Goal: Task Accomplishment & Management: Use online tool/utility

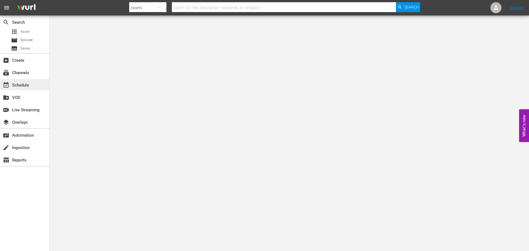
click at [25, 83] on div "event_available Schedule" at bounding box center [15, 84] width 31 height 5
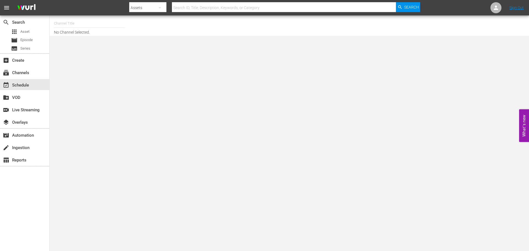
click at [66, 21] on input "text" at bounding box center [89, 23] width 70 height 13
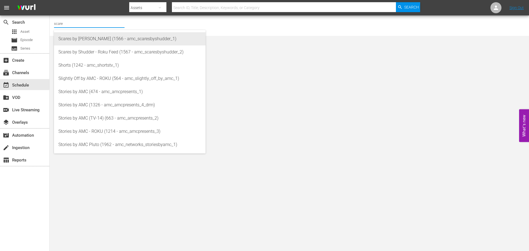
click at [99, 36] on div "Scares by [PERSON_NAME] (1566 - amc_scaresbyshudder_1)" at bounding box center [129, 38] width 143 height 13
type input "Scares by [PERSON_NAME] (1566 - amc_scaresbyshudder_1)"
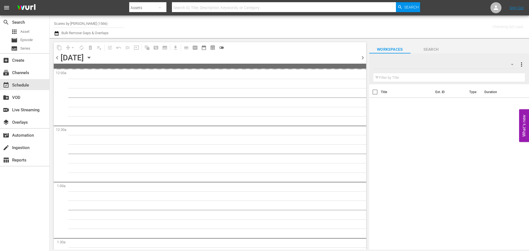
click at [92, 58] on icon "button" at bounding box center [89, 58] width 6 height 6
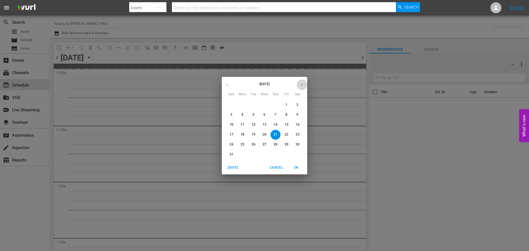
click at [300, 85] on icon "button" at bounding box center [302, 85] width 4 height 4
click at [255, 125] on p "16" at bounding box center [253, 124] width 4 height 5
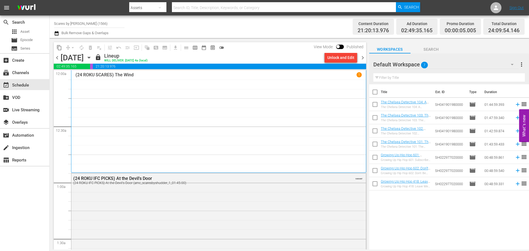
click at [58, 56] on span "chevron_left" at bounding box center [57, 57] width 7 height 7
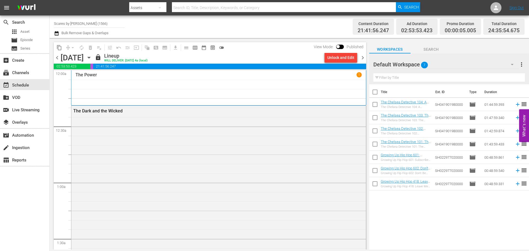
click at [162, 84] on div "The Power 1" at bounding box center [218, 87] width 286 height 31
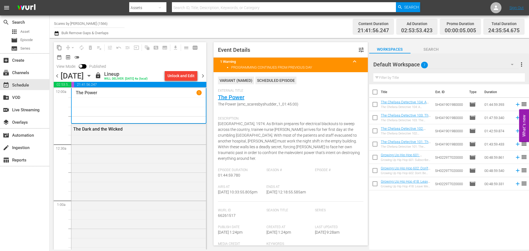
click at [203, 80] on div "chevron_left [DATE] [DATE] lock Lineup WILL DELIVER: [DATE] 4a (local) Unlock a…" at bounding box center [130, 76] width 153 height 11
click at [204, 76] on span "chevron_right" at bounding box center [202, 75] width 7 height 7
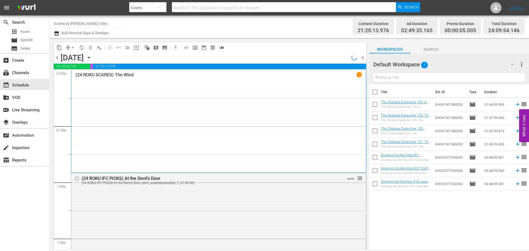
click at [154, 89] on div "(24 ROKU SCARES) The Wind 1" at bounding box center [218, 121] width 286 height 99
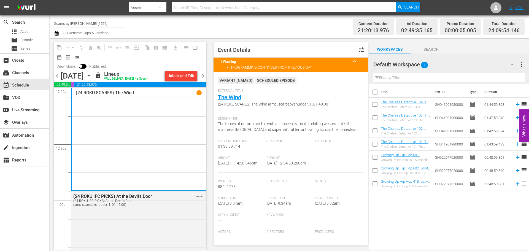
click at [203, 75] on span "chevron_right" at bounding box center [202, 75] width 7 height 7
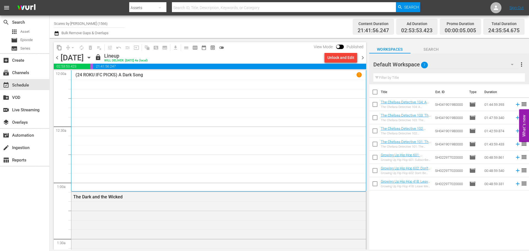
click at [287, 99] on div "(24 ROKU IFC PICKS) A Dark Song 1" at bounding box center [218, 130] width 286 height 117
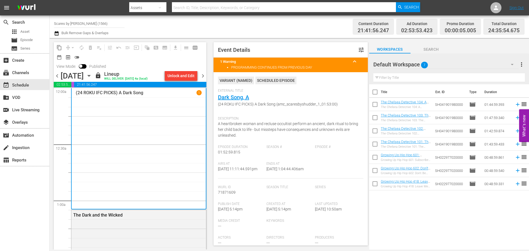
click at [203, 79] on span "chevron_right" at bounding box center [202, 75] width 7 height 7
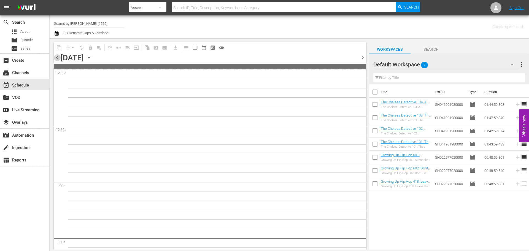
click at [60, 56] on span "chevron_left" at bounding box center [57, 57] width 7 height 7
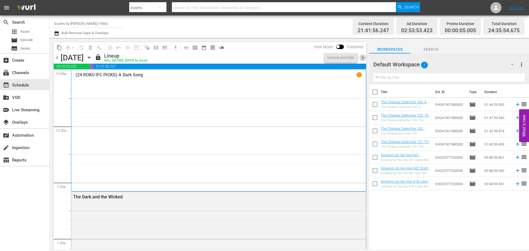
click at [363, 58] on span "chevron_right" at bounding box center [362, 57] width 7 height 7
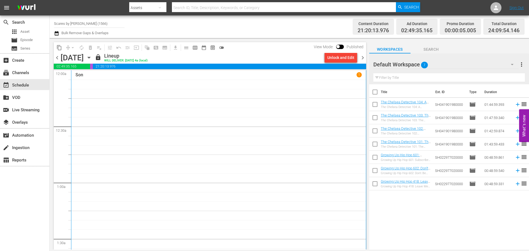
click at [136, 93] on div "Son [DEMOGRAPHIC_DATA]" at bounding box center [218, 164] width 286 height 184
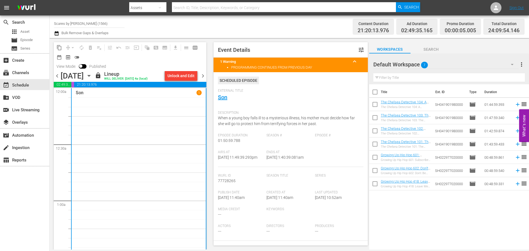
click at [202, 77] on span "chevron_right" at bounding box center [202, 75] width 7 height 7
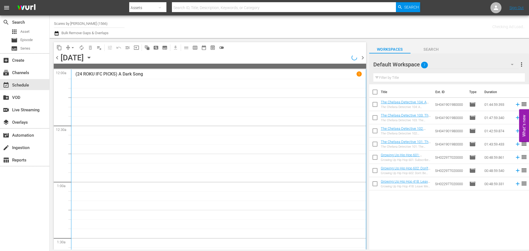
click at [152, 98] on div "(24 ROKU IFC PICKS) A Dark Song 1" at bounding box center [218, 172] width 286 height 203
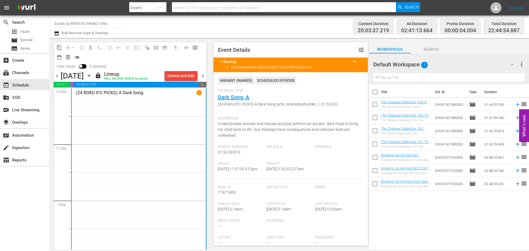
click at [205, 74] on span "chevron_right" at bounding box center [202, 75] width 7 height 7
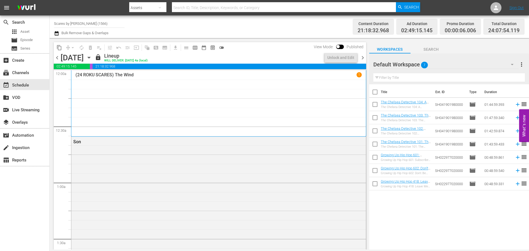
click at [149, 90] on div "(24 ROKU SCARES) The Wind 1" at bounding box center [218, 103] width 286 height 62
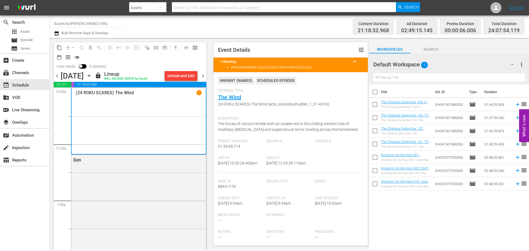
click at [202, 76] on span "chevron_right" at bounding box center [202, 75] width 7 height 7
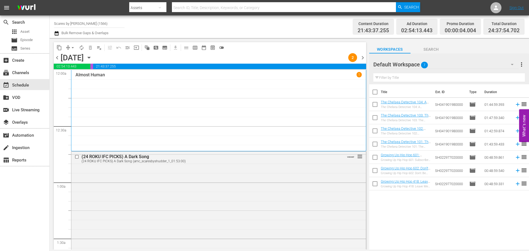
click at [170, 97] on div "Almost Human 1" at bounding box center [218, 110] width 286 height 77
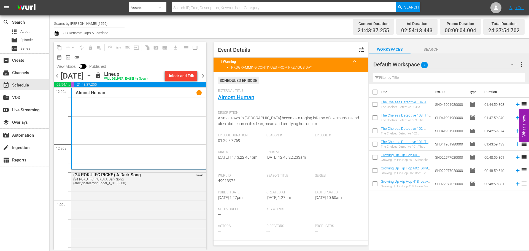
click at [205, 77] on span "chevron_right" at bounding box center [202, 75] width 7 height 7
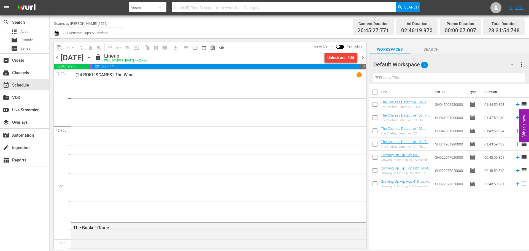
click at [151, 88] on div "(24 ROKU SCARES) The Wind 1" at bounding box center [218, 146] width 286 height 148
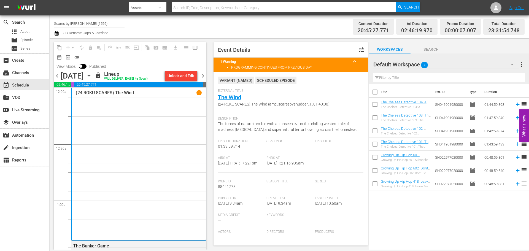
click at [203, 77] on span "chevron_right" at bounding box center [202, 75] width 7 height 7
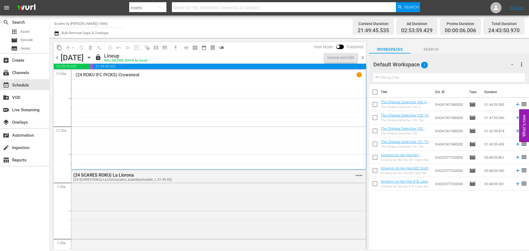
click at [136, 93] on div "(24 ROKU IFC PICKS) Crowsnest 1" at bounding box center [218, 120] width 286 height 96
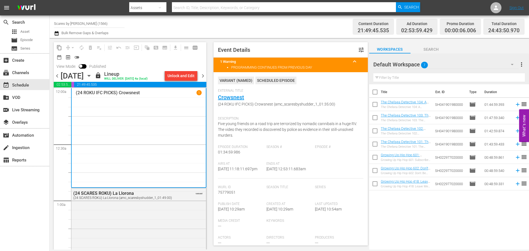
click at [205, 73] on span "chevron_right" at bounding box center [202, 75] width 7 height 7
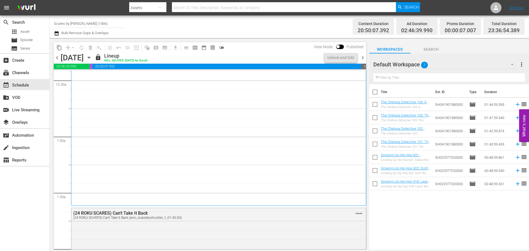
scroll to position [83, 0]
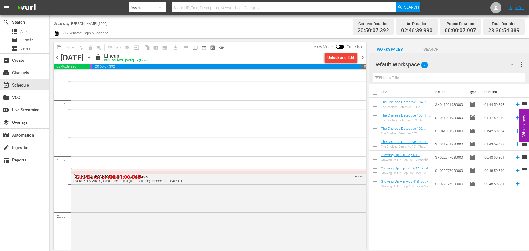
click at [175, 127] on div "(24 SCARES ROKU) Found Footage 3D 1" at bounding box center [218, 79] width 286 height 178
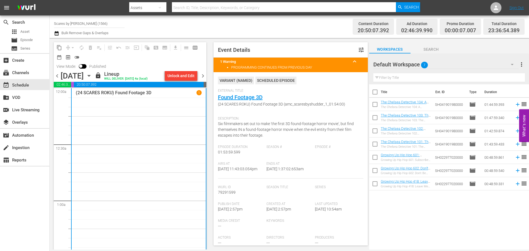
scroll to position [0, 0]
